Goal: Communication & Community: Connect with others

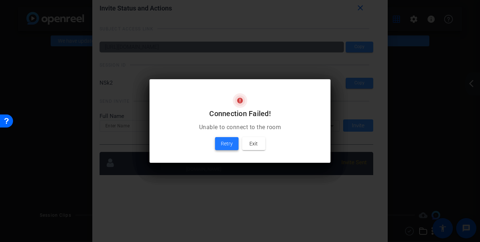
click at [223, 142] on span "Retry" at bounding box center [227, 143] width 12 height 9
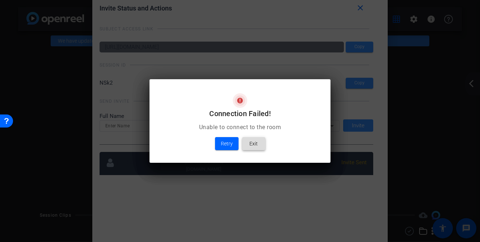
click at [251, 137] on span at bounding box center [253, 143] width 23 height 17
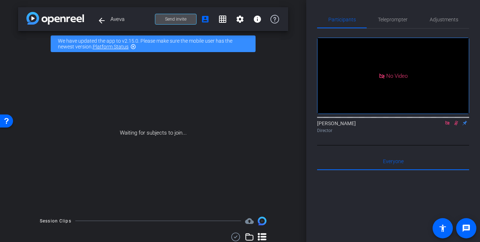
click at [192, 17] on span at bounding box center [175, 19] width 41 height 17
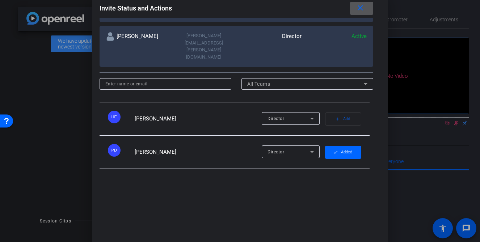
scroll to position [193, 0]
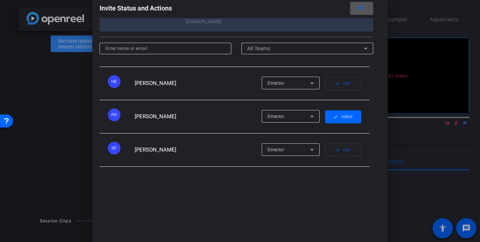
click at [348, 179] on span "Add" at bounding box center [346, 184] width 7 height 10
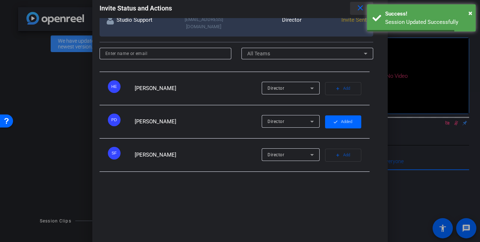
click at [360, 6] on mat-icon "close" at bounding box center [360, 8] width 9 height 9
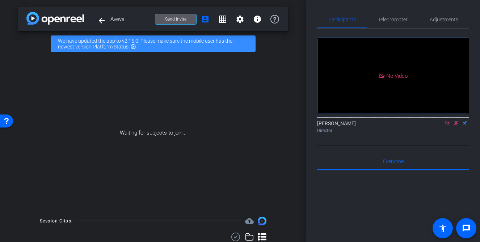
click at [191, 18] on span at bounding box center [175, 19] width 41 height 17
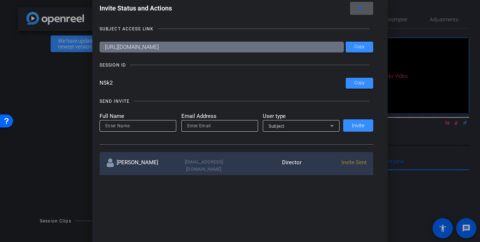
click at [141, 129] on input at bounding box center [137, 126] width 65 height 9
type input "Lauren"
type input "[EMAIL_ADDRESS][DOMAIN_NAME]"
click at [298, 122] on div "Subject" at bounding box center [300, 126] width 62 height 9
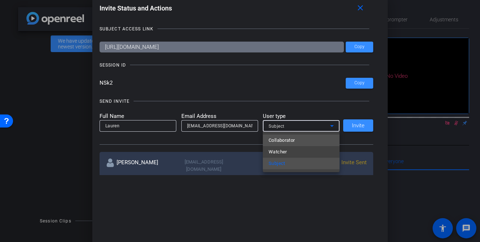
click at [294, 141] on span "Collaborator" at bounding box center [282, 140] width 26 height 9
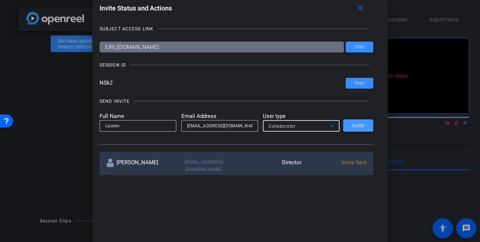
click at [353, 126] on span "Invite" at bounding box center [358, 125] width 13 height 5
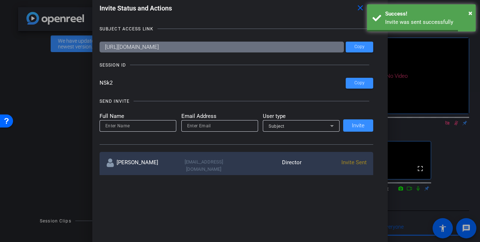
click at [121, 126] on input at bounding box center [137, 126] width 65 height 9
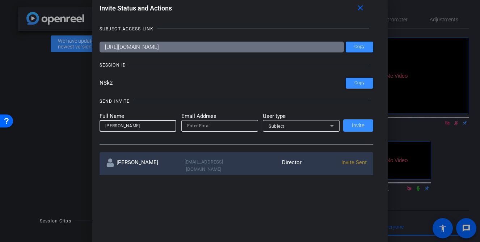
click at [126, 127] on input "[PERSON_NAME]" at bounding box center [137, 126] width 65 height 9
click at [137, 128] on input "[PERSON_NAME]" at bounding box center [137, 126] width 65 height 9
type input "[PERSON_NAME]"
click at [193, 127] on input "email" at bounding box center [219, 126] width 65 height 9
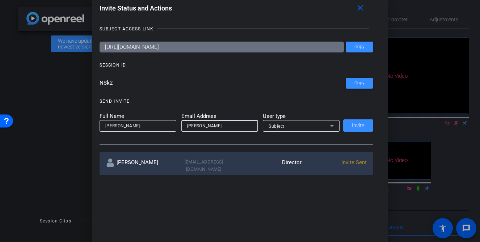
click at [225, 125] on input "[PERSON_NAME]" at bounding box center [219, 126] width 65 height 9
type input "[PERSON_NAME]"
click at [360, 9] on mat-icon "close" at bounding box center [360, 8] width 9 height 9
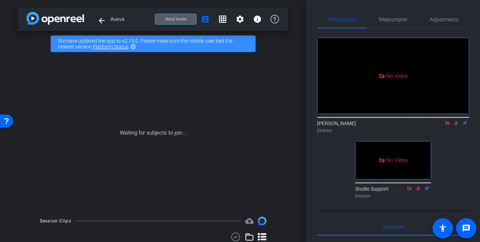
click at [457, 121] on icon at bounding box center [456, 123] width 6 height 5
click at [171, 22] on span at bounding box center [175, 19] width 41 height 17
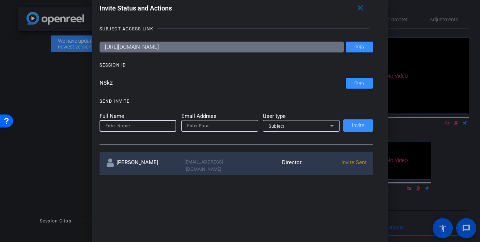
click at [163, 127] on input at bounding box center [137, 126] width 65 height 9
type input "[PERSON_NAME]"
type input "[PERSON_NAME][EMAIL_ADDRESS][PERSON_NAME][DOMAIN_NAME]"
click at [299, 129] on div "Subject" at bounding box center [300, 126] width 62 height 9
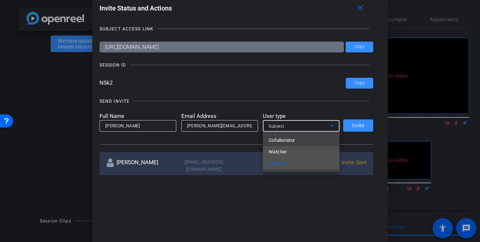
click at [296, 148] on mat-option "Watcher" at bounding box center [301, 152] width 77 height 12
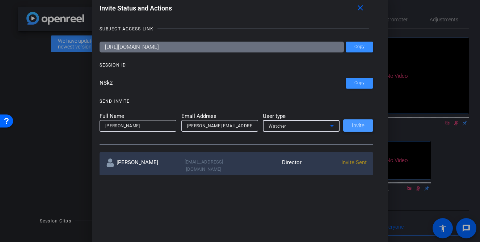
click at [353, 127] on span "Invite" at bounding box center [358, 125] width 13 height 5
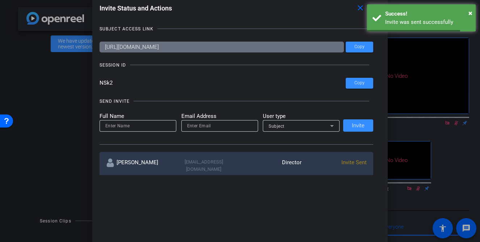
click at [130, 127] on input at bounding box center [137, 126] width 65 height 9
type input "C"
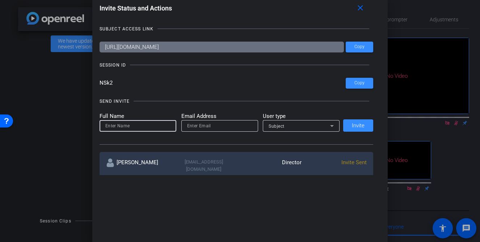
click at [199, 126] on input "email" at bounding box center [219, 126] width 65 height 9
paste input "[PERSON_NAME][EMAIL_ADDRESS][PERSON_NAME][DOMAIN_NAME]"
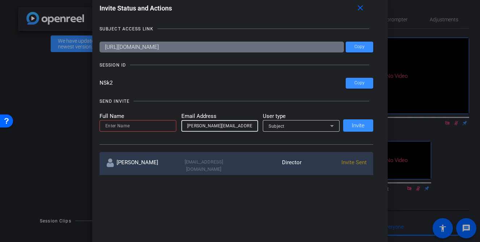
type input "[PERSON_NAME][EMAIL_ADDRESS][PERSON_NAME][DOMAIN_NAME]"
click at [157, 126] on input at bounding box center [137, 126] width 65 height 9
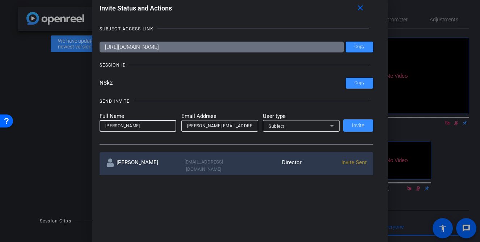
type input "[PERSON_NAME]"
click at [307, 128] on div "Subject" at bounding box center [300, 126] width 62 height 9
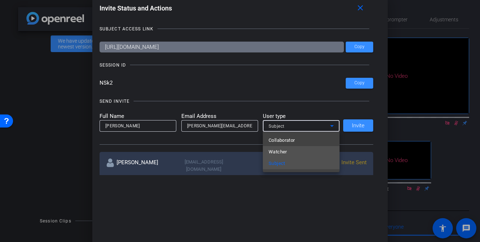
click at [301, 150] on mat-option "Watcher" at bounding box center [301, 152] width 77 height 12
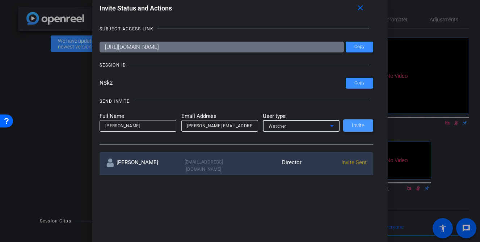
click at [356, 124] on span "Invite" at bounding box center [358, 125] width 13 height 5
click at [202, 125] on input "email" at bounding box center [219, 126] width 65 height 9
paste input "[PERSON_NAME][EMAIL_ADDRESS][PERSON_NAME][DOMAIN_NAME]"
type input "[PERSON_NAME][EMAIL_ADDRESS][PERSON_NAME][DOMAIN_NAME]"
click at [158, 123] on input at bounding box center [137, 126] width 65 height 9
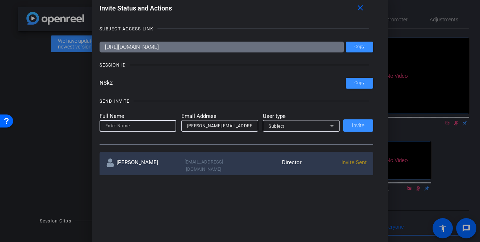
type input "a"
type input "i"
type input "[PERSON_NAME]"
click at [306, 125] on div "Subject" at bounding box center [300, 126] width 62 height 9
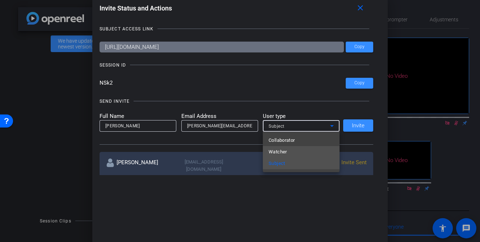
click at [297, 149] on mat-option "Watcher" at bounding box center [301, 152] width 77 height 12
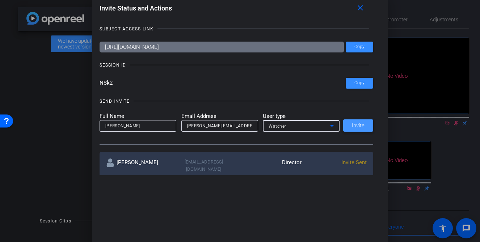
click at [353, 126] on span "Invite" at bounding box center [358, 125] width 13 height 5
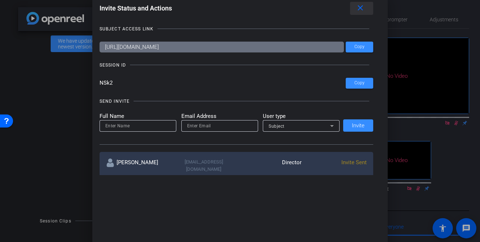
click at [361, 12] on mat-icon "close" at bounding box center [360, 8] width 9 height 9
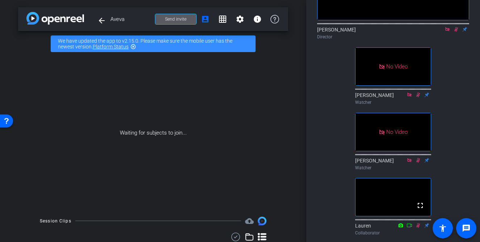
scroll to position [0, 0]
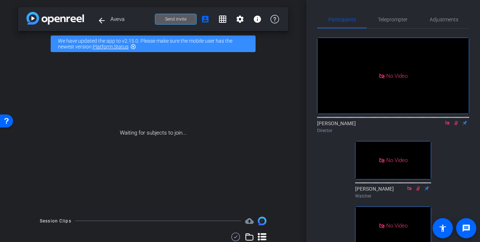
click at [448, 121] on icon at bounding box center [448, 123] width 6 height 5
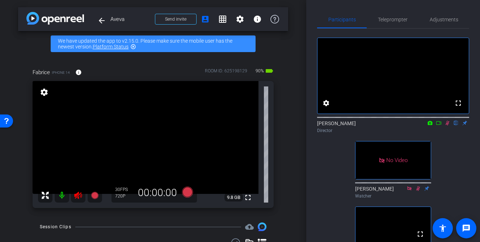
click at [447, 126] on icon at bounding box center [448, 123] width 6 height 5
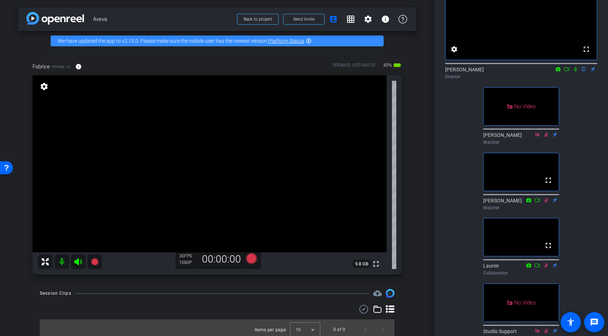
scroll to position [4, 0]
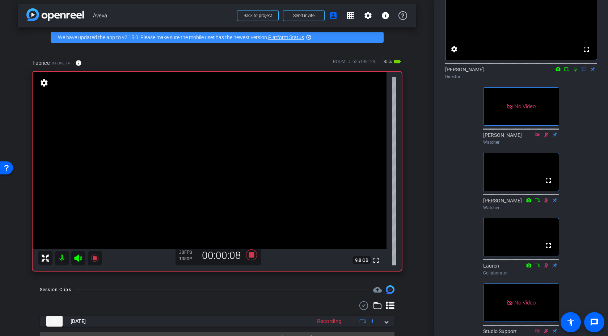
click at [480, 72] on icon at bounding box center [575, 69] width 3 height 5
click at [480, 72] on icon at bounding box center [576, 69] width 6 height 5
click at [480, 72] on icon at bounding box center [576, 69] width 4 height 5
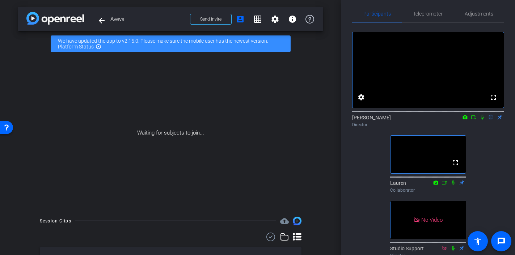
scroll to position [0, 0]
